Goal: Find specific page/section: Find specific page/section

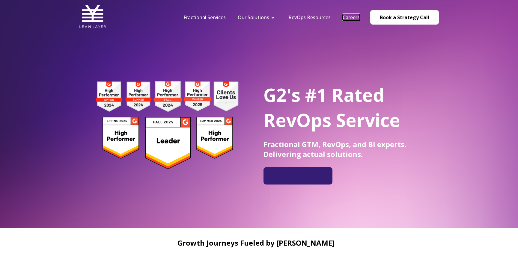
click at [350, 19] on link "Careers" at bounding box center [350, 17] width 17 height 7
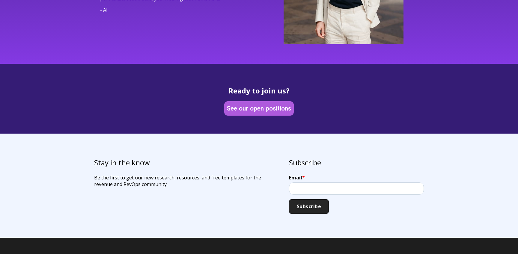
scroll to position [1747, 0]
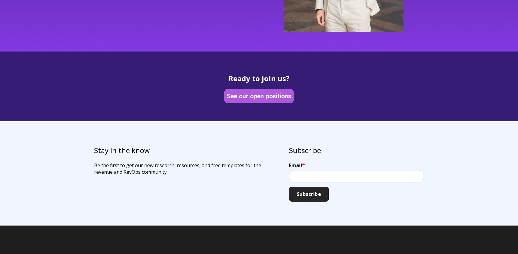
click at [276, 96] on div "See our open positions" at bounding box center [258, 96] width 69 height 14
click at [270, 90] on link "See our open positions" at bounding box center [258, 96] width 67 height 12
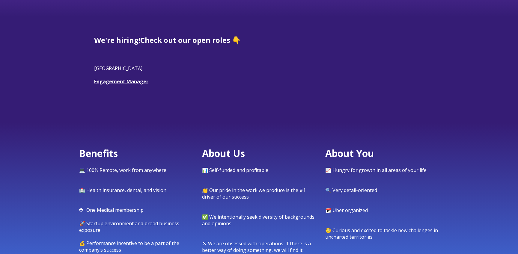
scroll to position [152, 0]
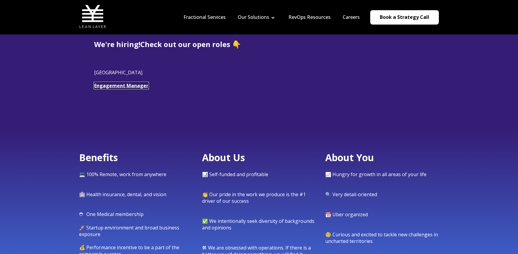
click at [122, 85] on link "Engagement Manager" at bounding box center [121, 85] width 54 height 7
